Goal: Check status: Check status

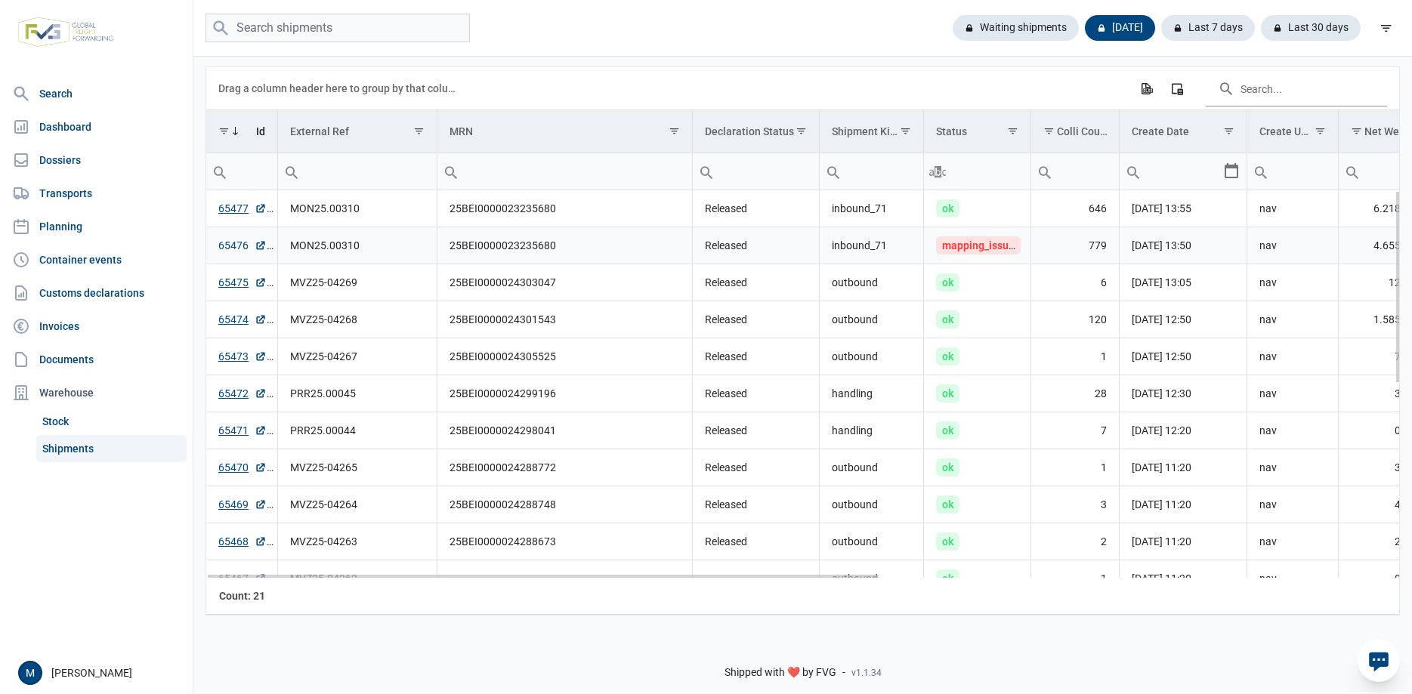
click at [231, 246] on link "65476" at bounding box center [242, 245] width 48 height 15
drag, startPoint x: 673, startPoint y: 580, endPoint x: 501, endPoint y: 567, distance: 172.0
click at [501, 567] on body "For evaluation purposes only. Redistribution prohibited. Please register an exi…" at bounding box center [706, 321] width 1412 height 694
click at [227, 209] on link "65477" at bounding box center [242, 208] width 48 height 15
drag, startPoint x: 448, startPoint y: 246, endPoint x: 574, endPoint y: 246, distance: 125.4
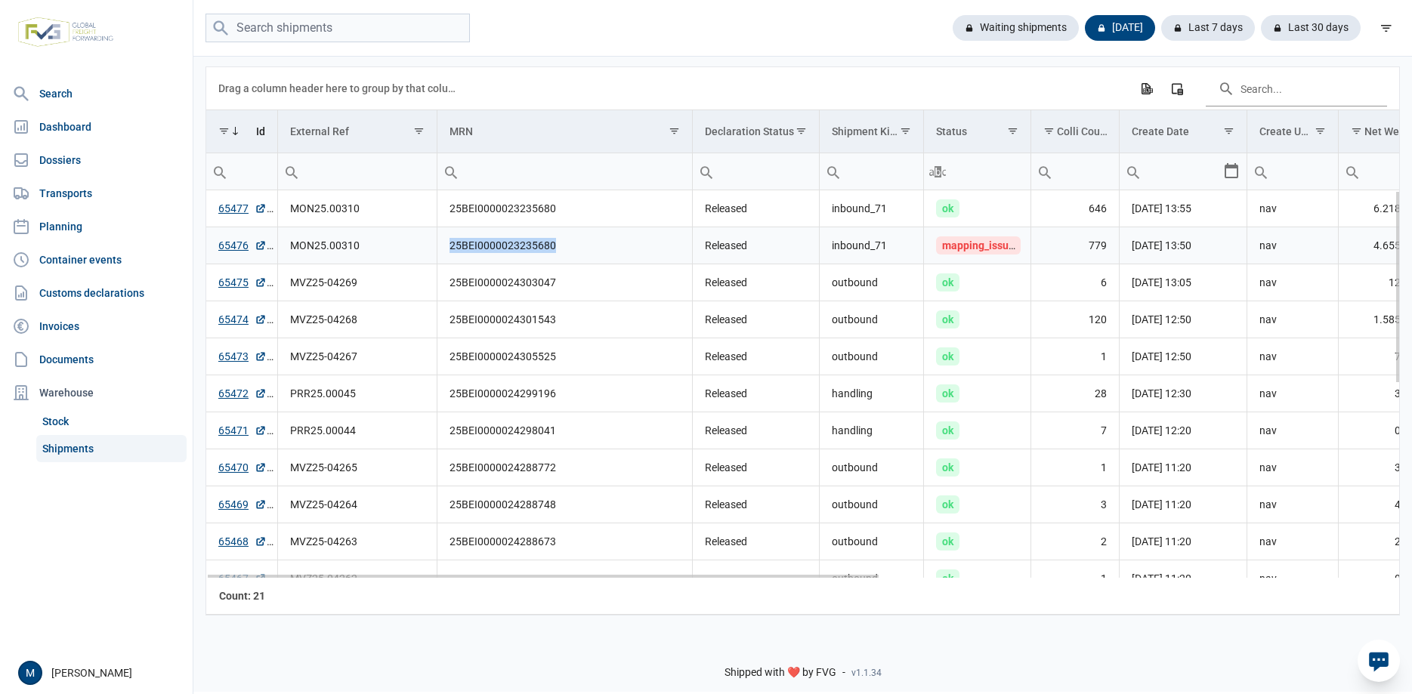
click at [574, 246] on td "25BEI0000023235680" at bounding box center [564, 245] width 255 height 37
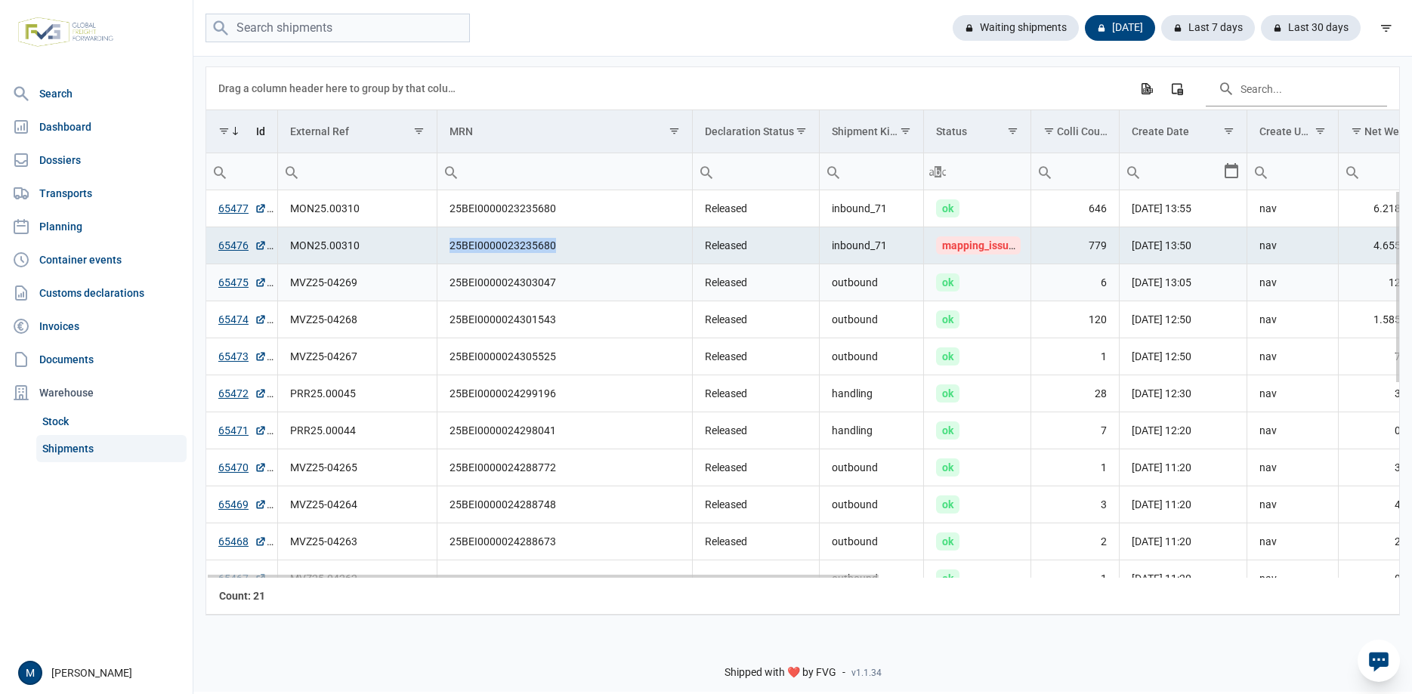
copy td "25BEI0000023235680"
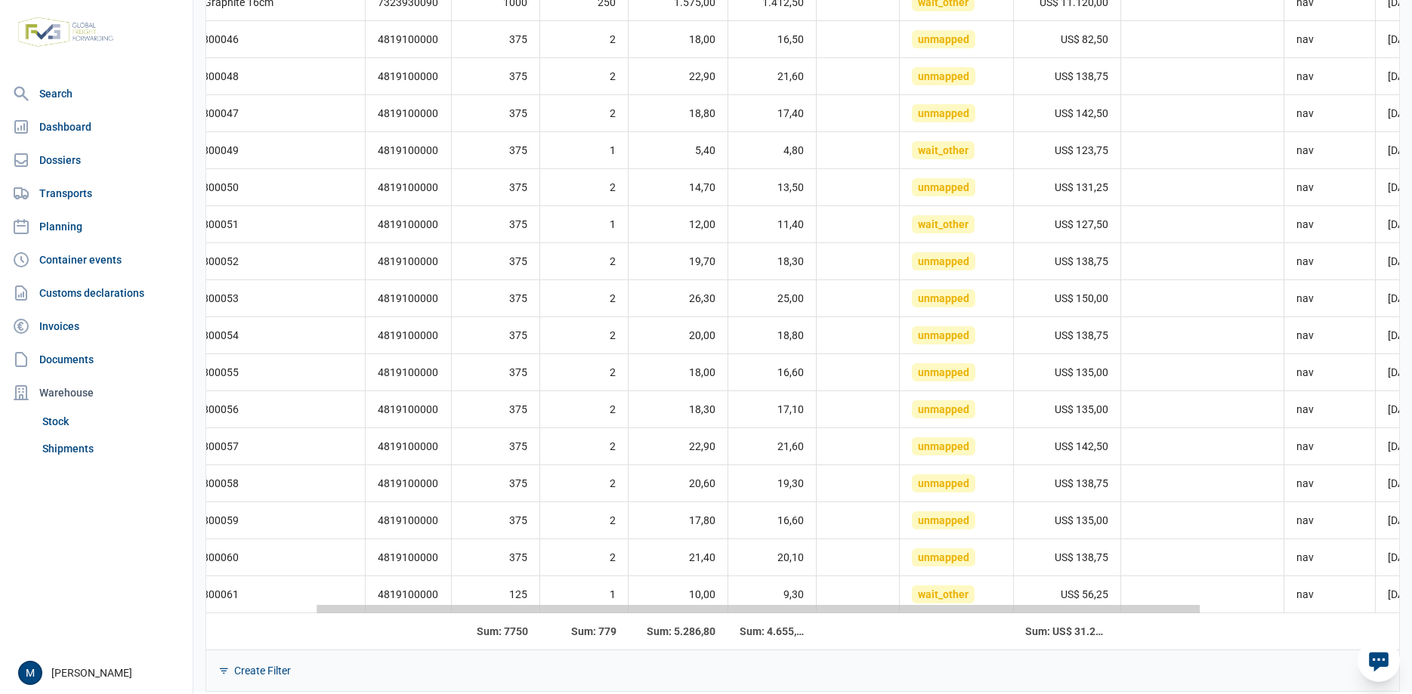
scroll to position [0, 413]
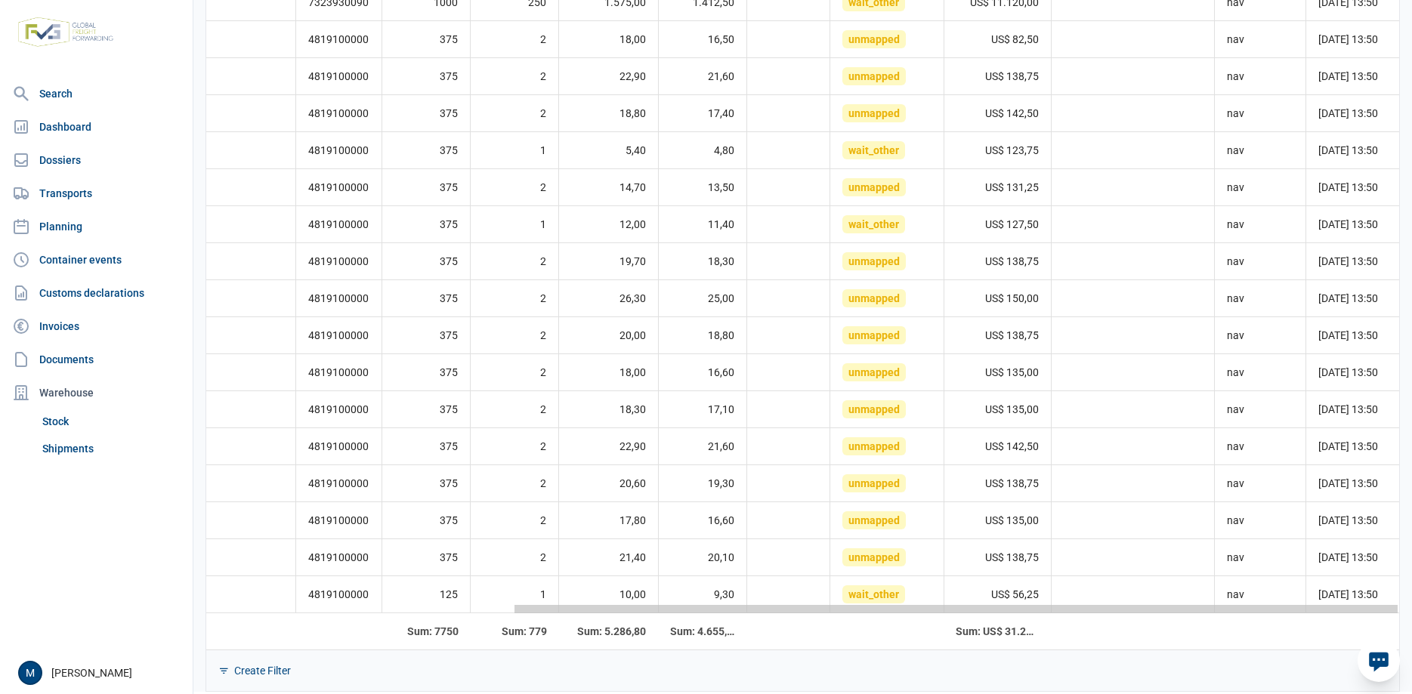
drag, startPoint x: 892, startPoint y: 613, endPoint x: 1232, endPoint y: 581, distance: 341.5
click at [1238, 603] on body "For evaluation purposes only. Redistribution prohibited. Please register an exi…" at bounding box center [706, 321] width 1412 height 694
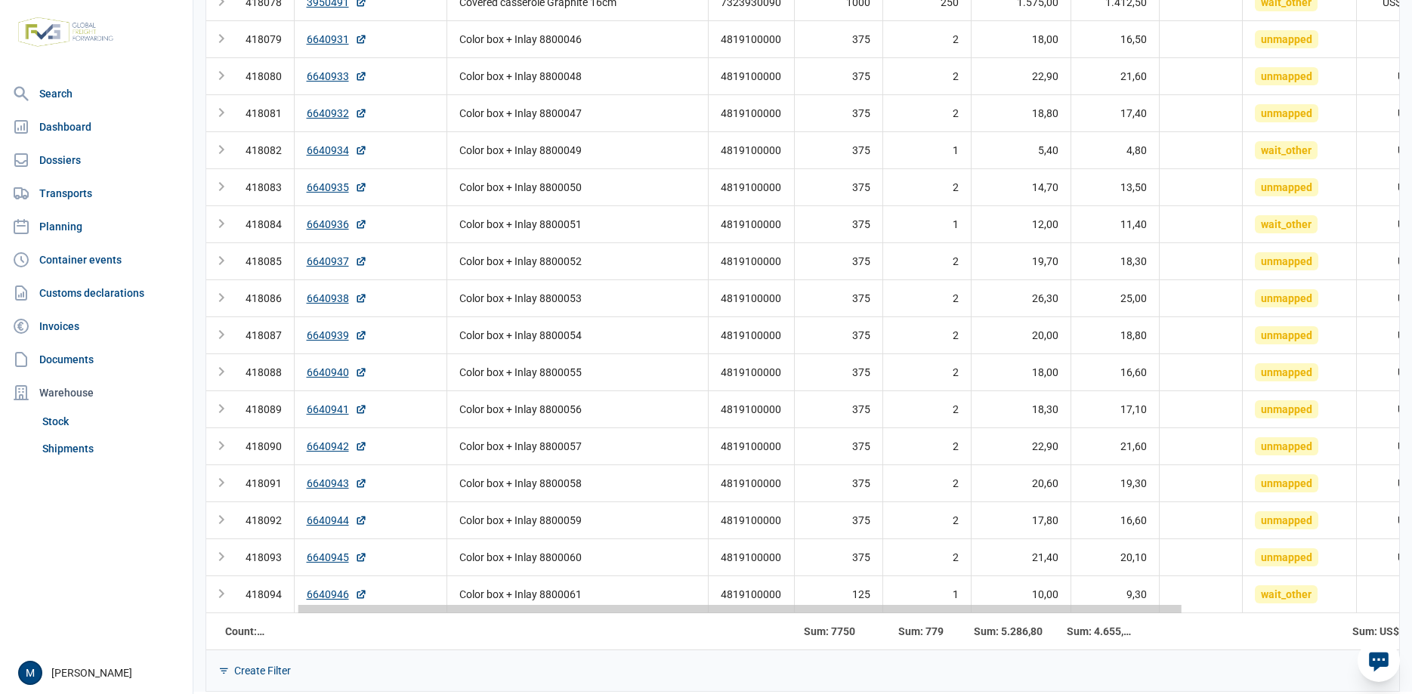
scroll to position [0, 0]
drag, startPoint x: 1017, startPoint y: 615, endPoint x: 639, endPoint y: 606, distance: 378.7
click at [639, 606] on body "For evaluation purposes only. Redistribution prohibited. Please register an exi…" at bounding box center [706, 321] width 1412 height 694
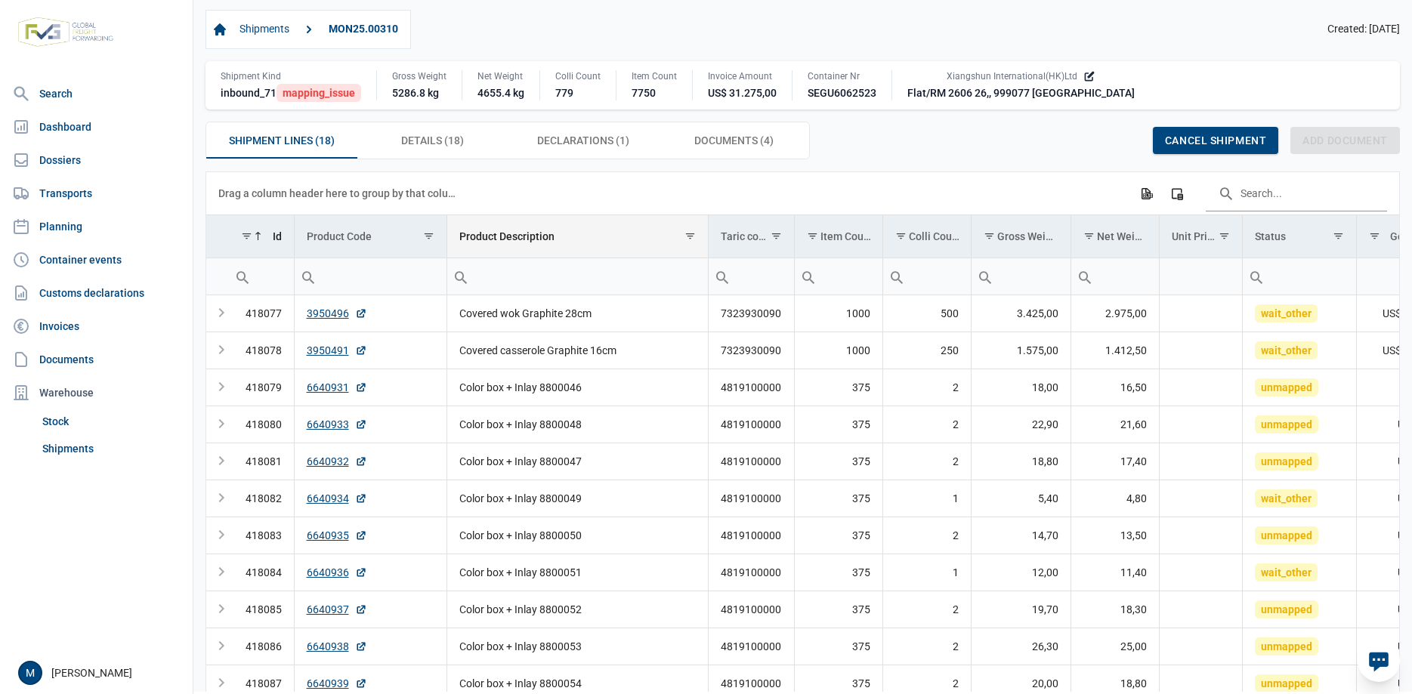
click at [519, 235] on div "Product Description" at bounding box center [506, 236] width 95 height 12
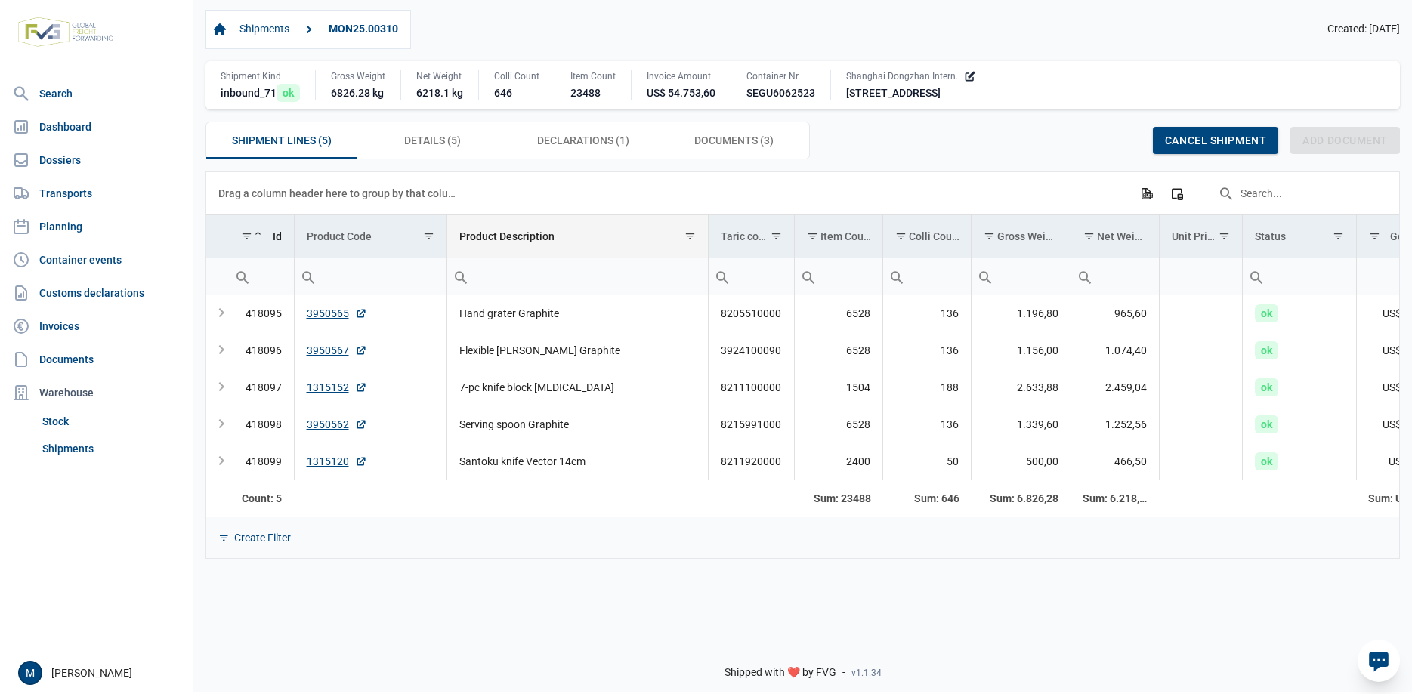
click at [526, 242] on div "Product Description" at bounding box center [506, 236] width 95 height 12
